Goal: Check status

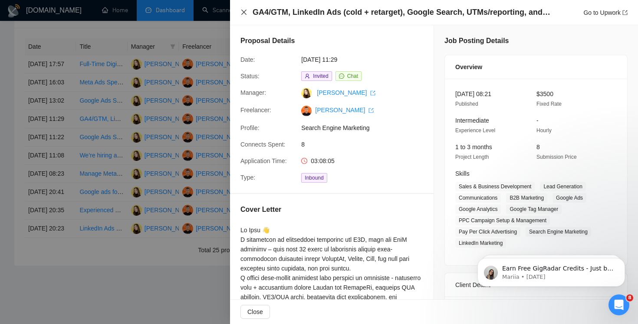
click at [245, 15] on icon "close" at bounding box center [244, 12] width 7 height 7
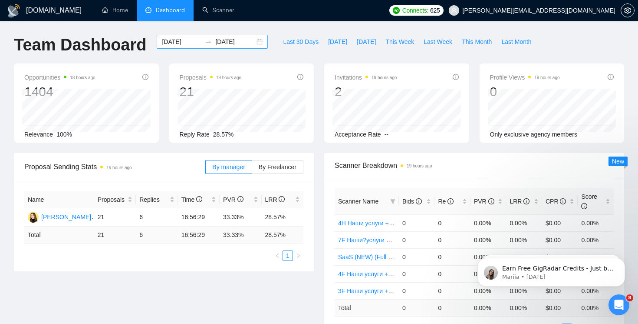
click at [251, 43] on div "[DATE] [DATE]" at bounding box center [212, 42] width 111 height 14
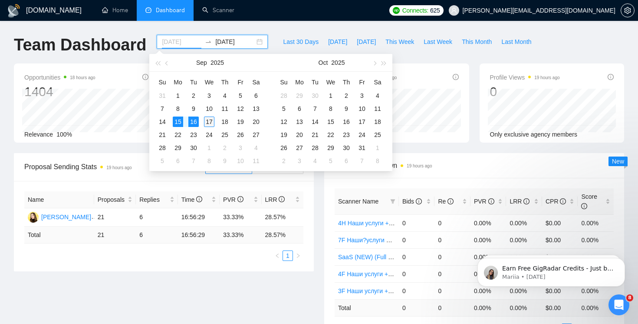
type input "[DATE]"
click at [212, 122] on div "17" at bounding box center [209, 121] width 10 height 10
click at [182, 43] on input "[DATE]" at bounding box center [182, 42] width 40 height 10
type input "[DATE]"
click at [175, 121] on div "15" at bounding box center [178, 121] width 10 height 10
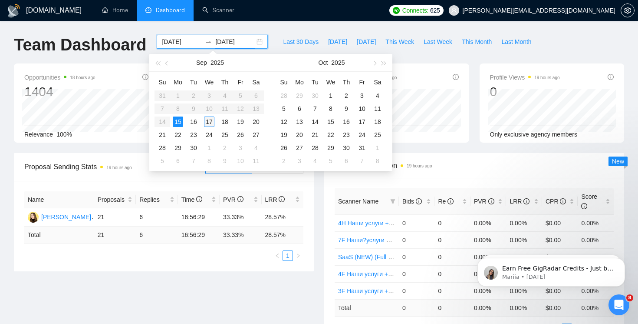
type input "[DATE]"
click at [212, 119] on div "17" at bounding box center [209, 121] width 10 height 10
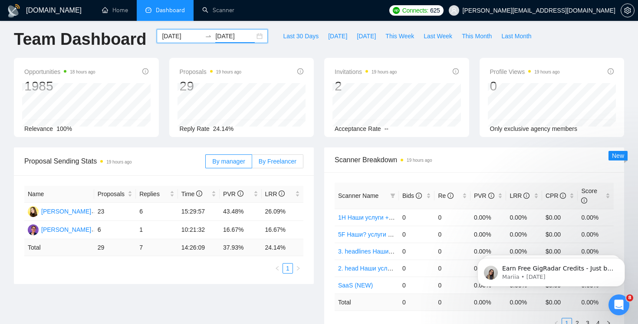
scroll to position [9, 0]
